Goal: Transaction & Acquisition: Purchase product/service

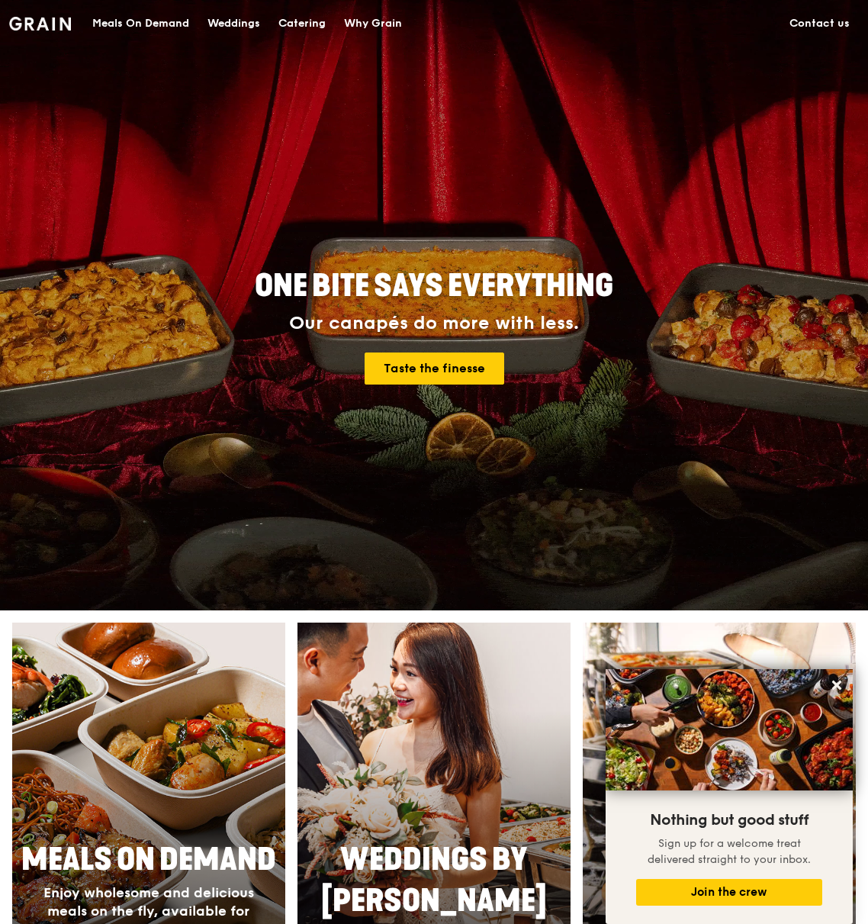
click at [146, 23] on div "Meals On Demand" at bounding box center [140, 24] width 97 height 46
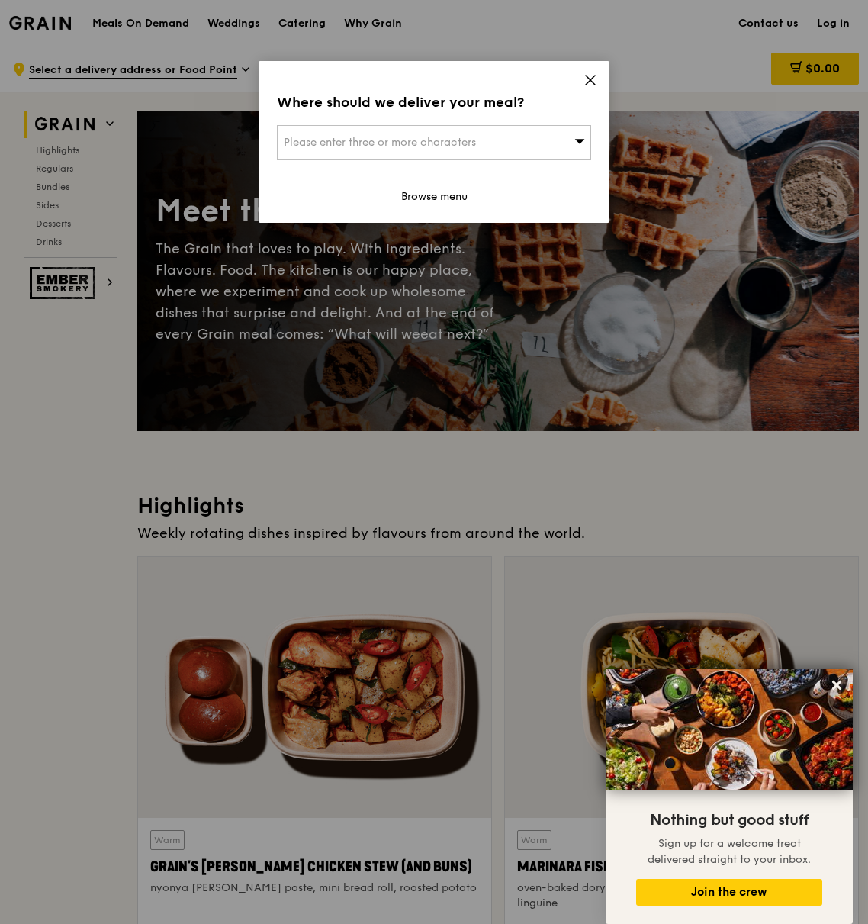
click at [583, 76] on div "Where should we deliver your meal? Please enter three or more characters Browse…" at bounding box center [434, 142] width 351 height 162
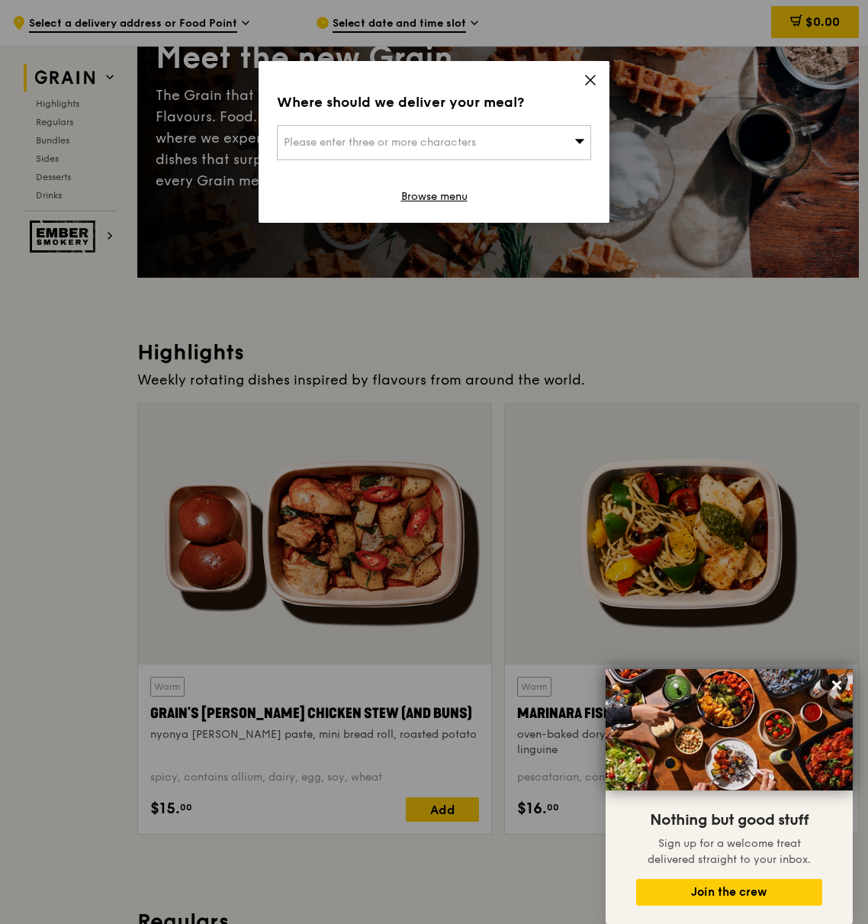
click at [592, 76] on icon at bounding box center [590, 80] width 14 height 14
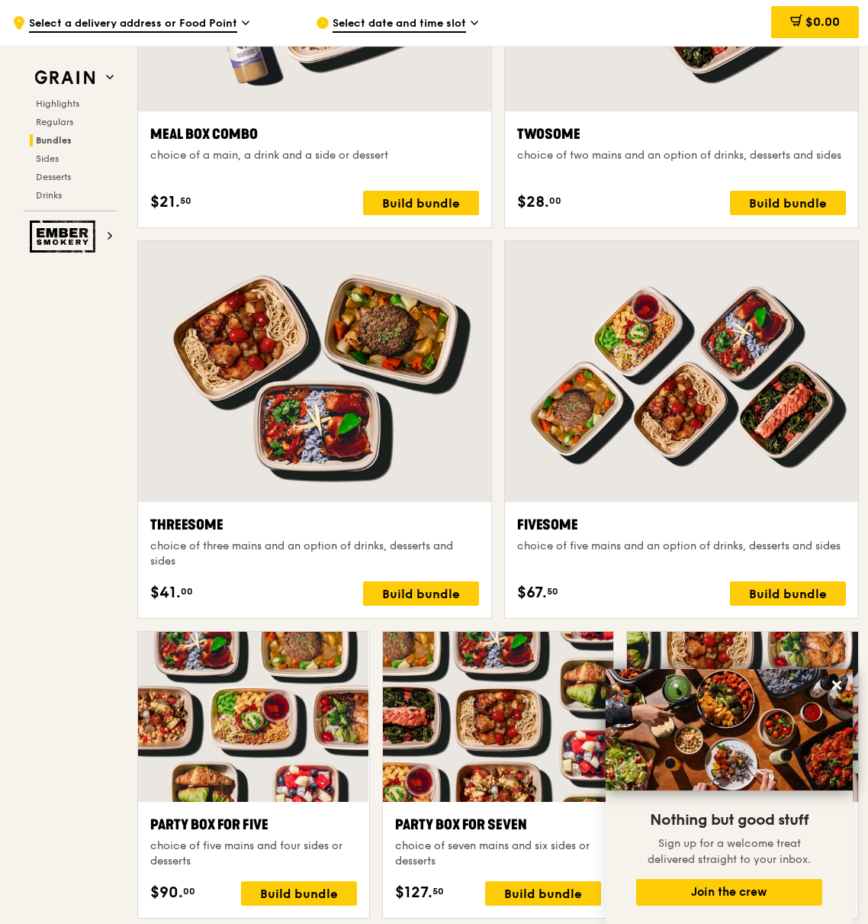
scroll to position [2153, 0]
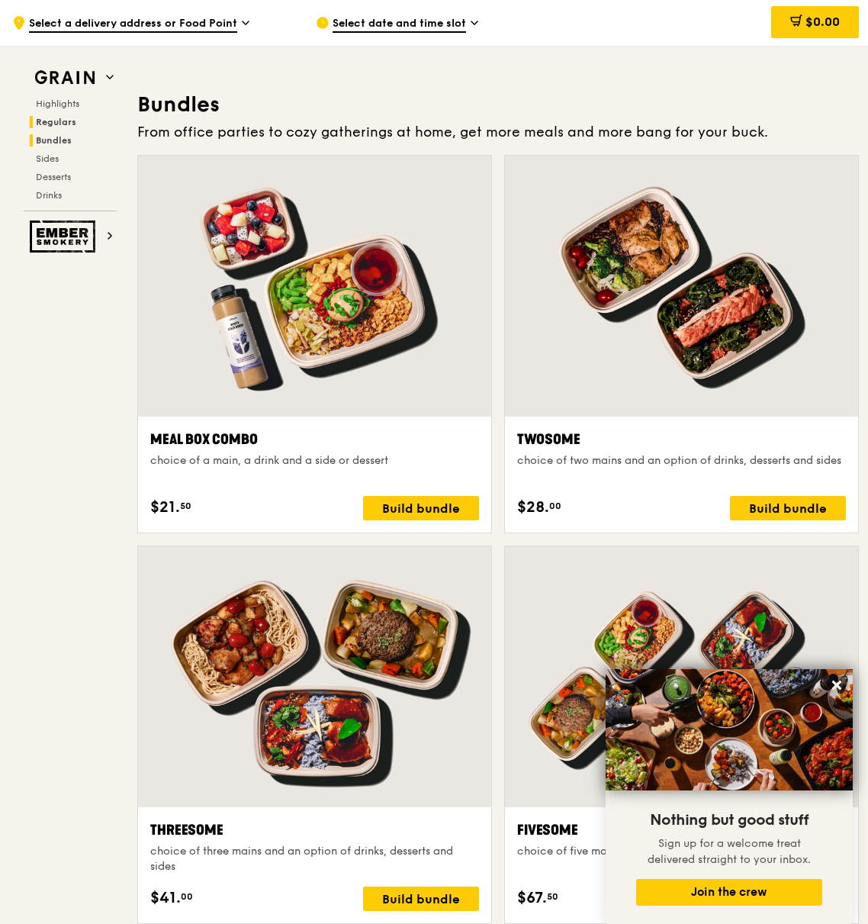
click at [45, 139] on span "Bundles" at bounding box center [54, 140] width 36 height 11
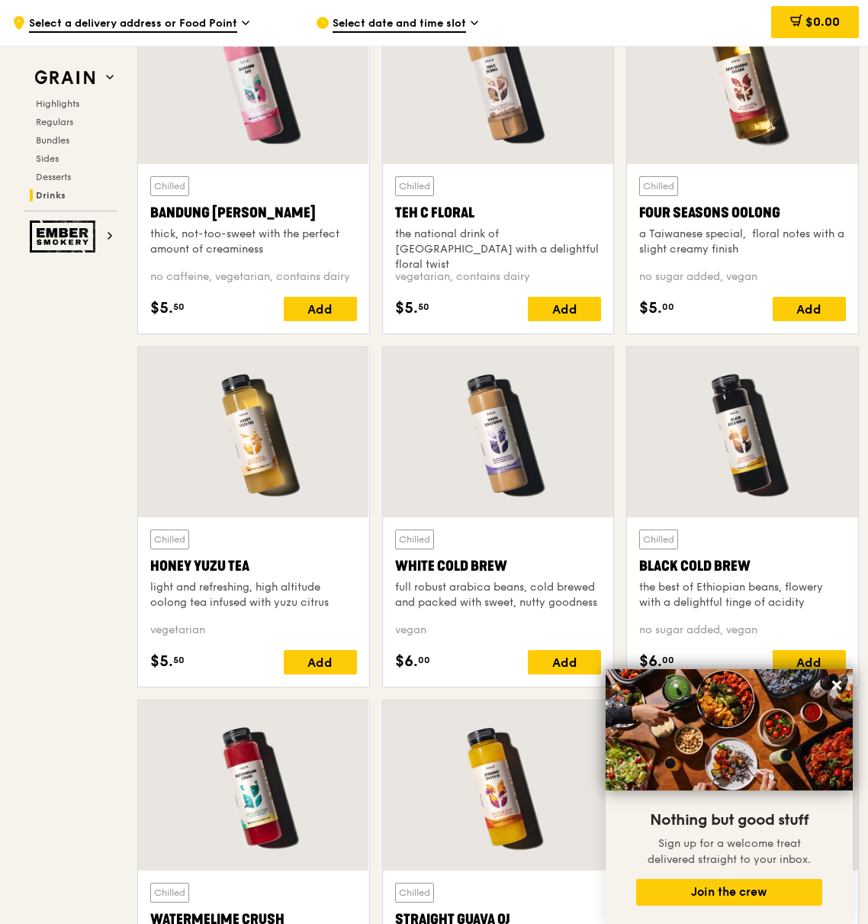
scroll to position [5234, 0]
